Goal: Task Accomplishment & Management: Use online tool/utility

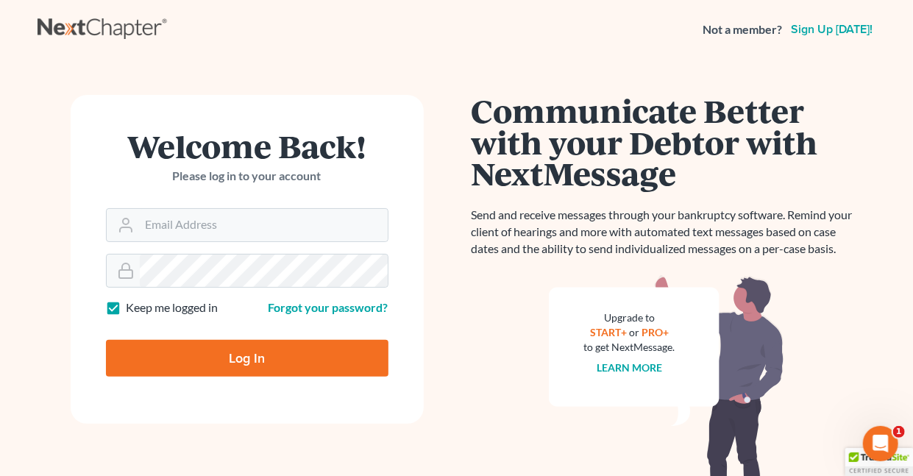
click at [127, 307] on label "Keep me logged in" at bounding box center [173, 308] width 92 height 17
click at [132, 307] on input "Keep me logged in" at bounding box center [137, 305] width 10 height 10
checkbox input "false"
click at [194, 223] on input "Email Address" at bounding box center [264, 225] width 248 height 32
type input "[EMAIL_ADDRESS][DOMAIN_NAME]"
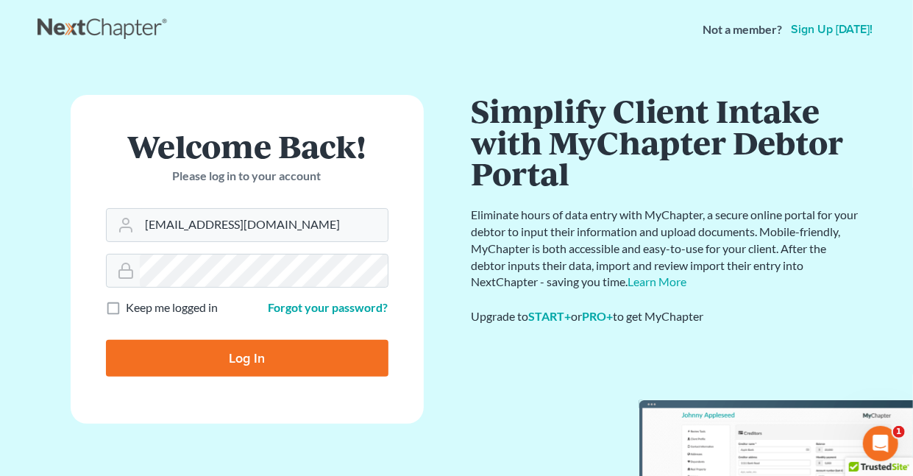
click at [255, 356] on input "Log In" at bounding box center [247, 358] width 283 height 37
type input "Thinking..."
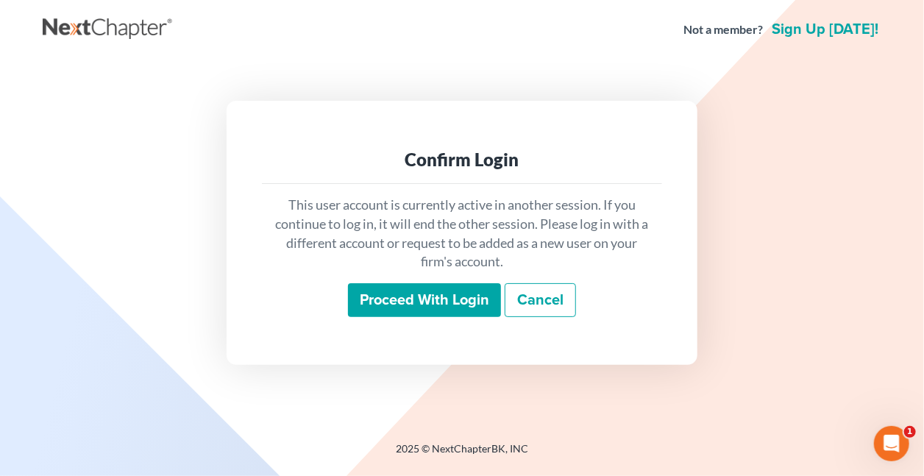
click at [453, 300] on input "Proceed with login" at bounding box center [424, 300] width 153 height 34
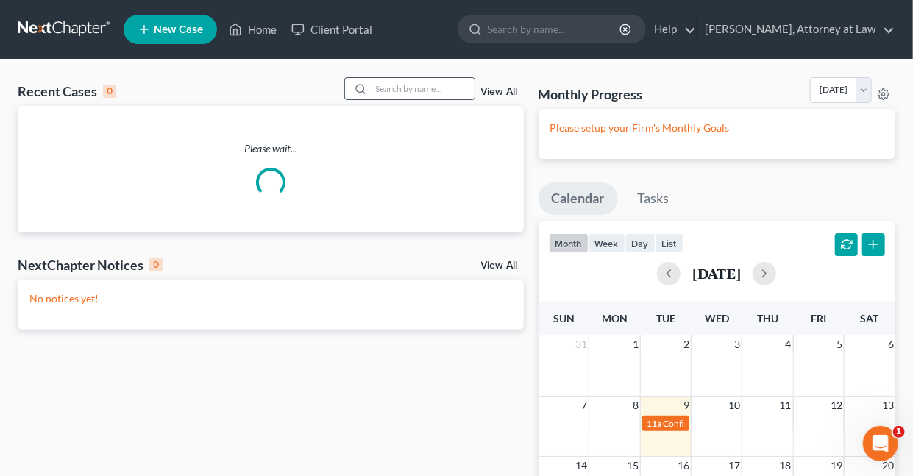
click at [389, 93] on input "search" at bounding box center [423, 88] width 103 height 21
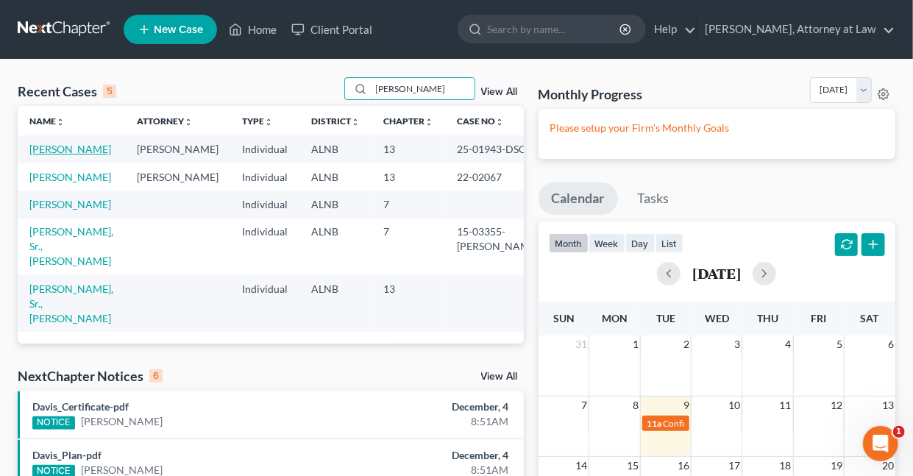
type input "Stephens"
click at [77, 148] on link "Stephens, Dione" at bounding box center [70, 149] width 82 height 13
click at [57, 149] on link "Stephens, Dione" at bounding box center [70, 149] width 82 height 13
click at [63, 150] on link "Stephens, Dione" at bounding box center [70, 149] width 82 height 13
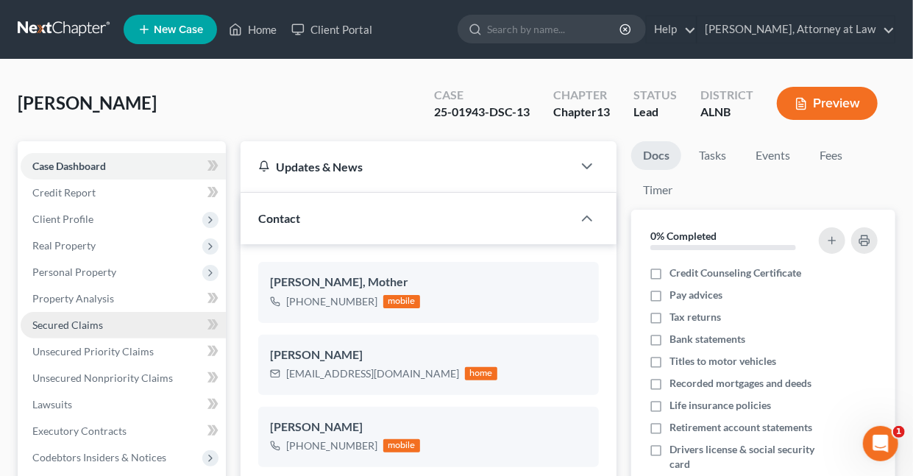
click at [80, 327] on span "Secured Claims" at bounding box center [67, 325] width 71 height 13
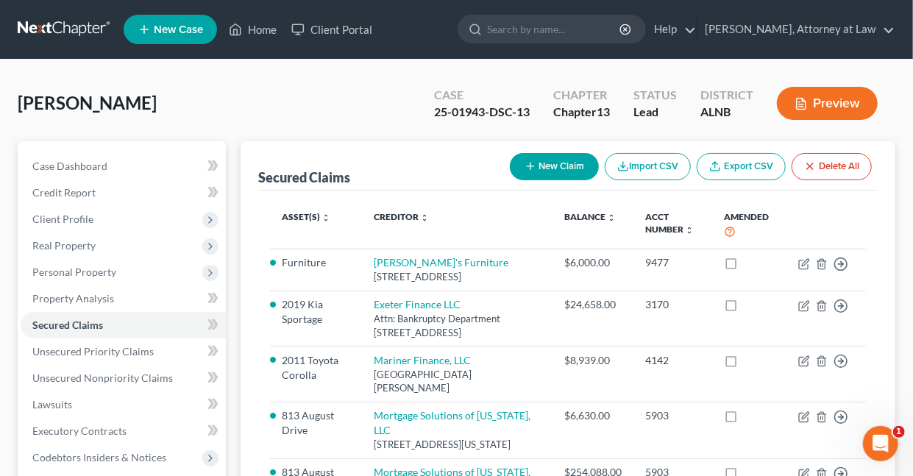
click at [823, 99] on button "Preview" at bounding box center [827, 103] width 101 height 33
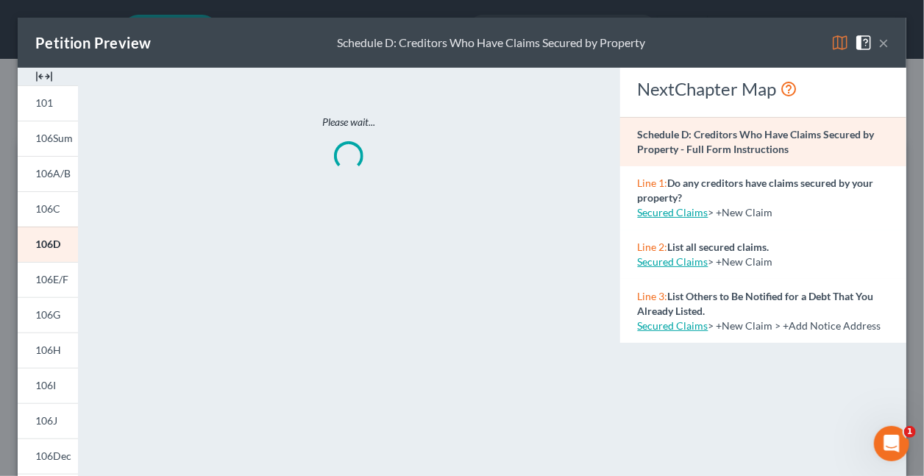
click at [832, 40] on img at bounding box center [841, 43] width 18 height 18
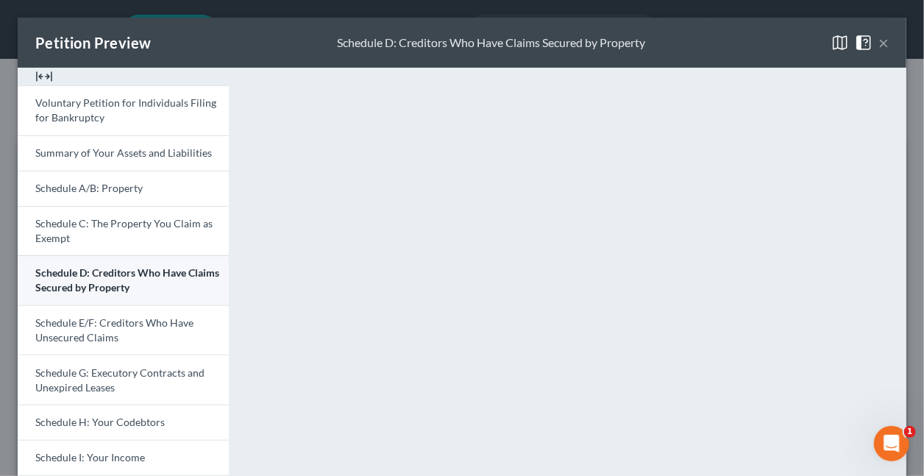
click at [81, 282] on span "Schedule D: Creditors Who Have Claims Secured by Property" at bounding box center [127, 279] width 184 height 27
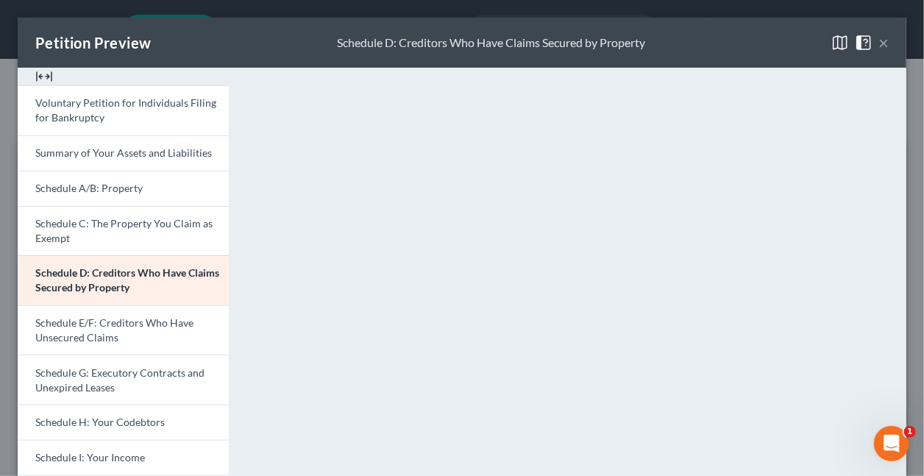
click at [879, 43] on button "×" at bounding box center [884, 43] width 10 height 18
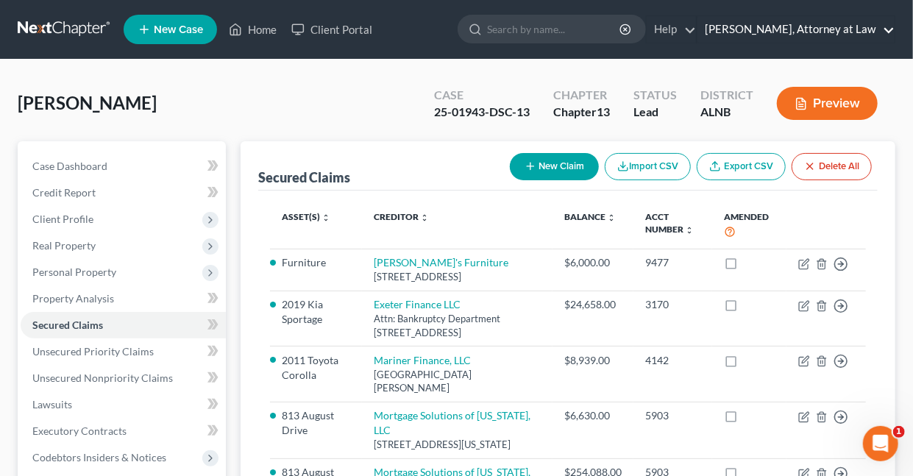
click at [890, 27] on link "Daisy M. Holder, Attorney at Law" at bounding box center [796, 29] width 197 height 26
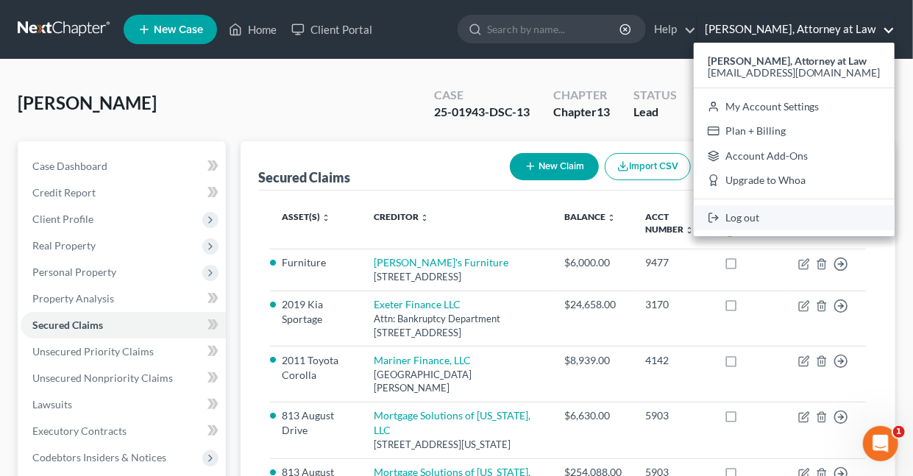
click at [752, 218] on link "Log out" at bounding box center [794, 217] width 201 height 25
